Goal: Check status: Check status

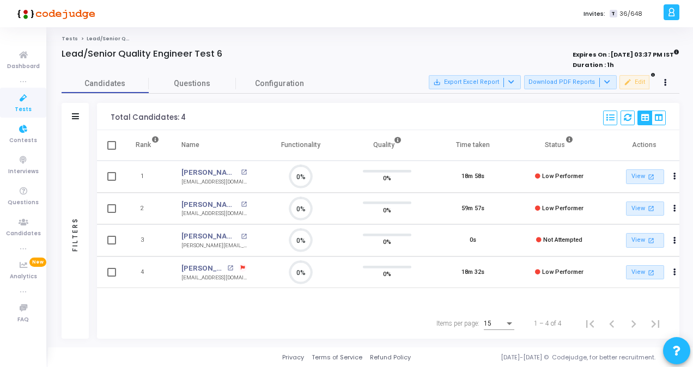
click at [23, 103] on icon at bounding box center [23, 98] width 23 height 14
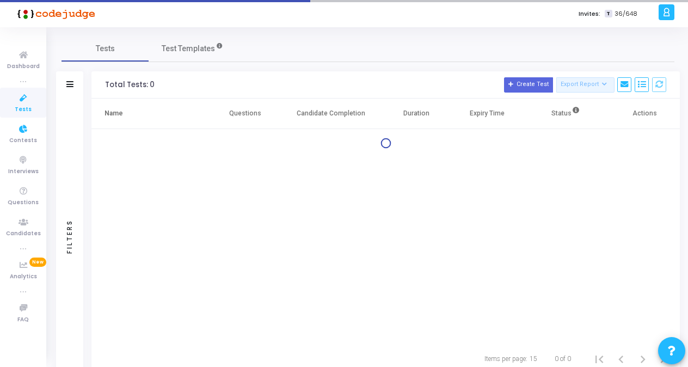
click at [23, 103] on icon at bounding box center [23, 98] width 23 height 14
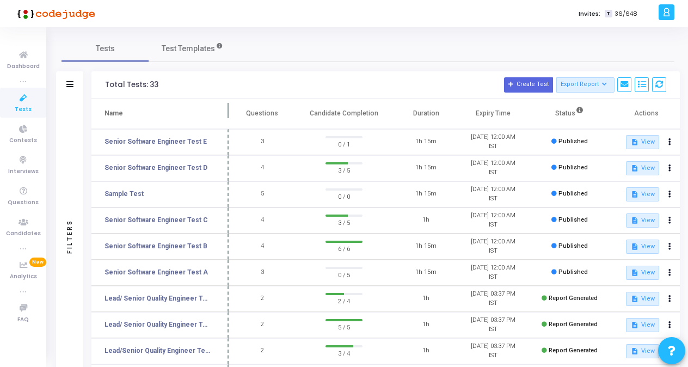
drag, startPoint x: 208, startPoint y: 113, endPoint x: 230, endPoint y: 113, distance: 22.3
click at [230, 113] on span at bounding box center [228, 114] width 11 height 30
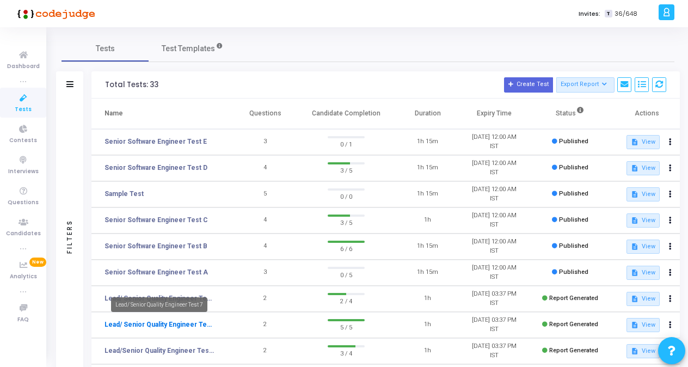
click at [170, 321] on link "Lead/ Senior Quality Engineer Test 7" at bounding box center [160, 325] width 111 height 10
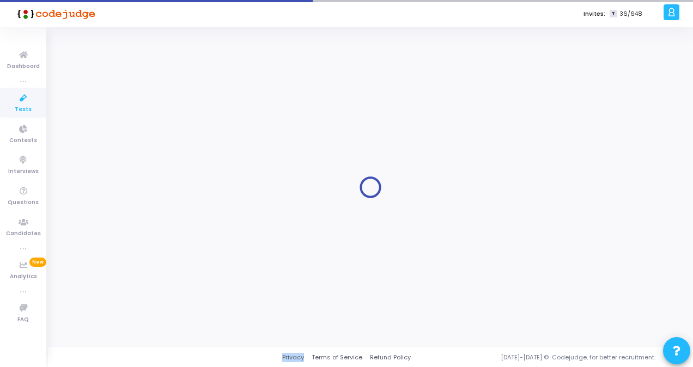
click at [170, 321] on div at bounding box center [370, 187] width 617 height 304
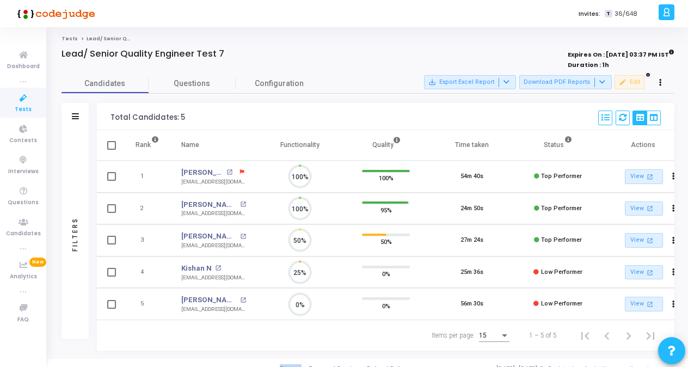
scroll to position [23, 27]
drag, startPoint x: 170, startPoint y: 321, endPoint x: 195, endPoint y: 173, distance: 149.7
click at [195, 173] on link "[PERSON_NAME]" at bounding box center [202, 172] width 42 height 11
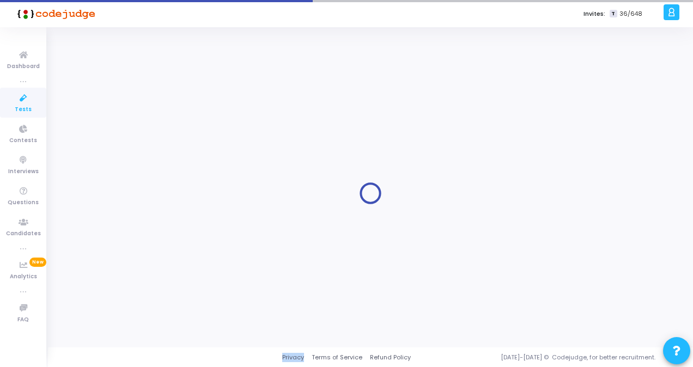
click at [195, 173] on div at bounding box center [370, 193] width 617 height 304
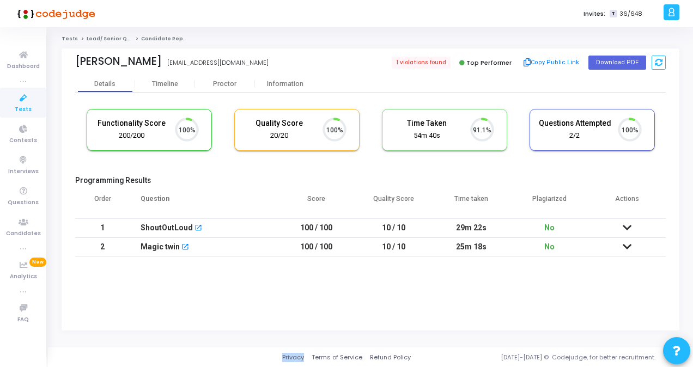
scroll to position [23, 27]
